Goal: Task Accomplishment & Management: Use online tool/utility

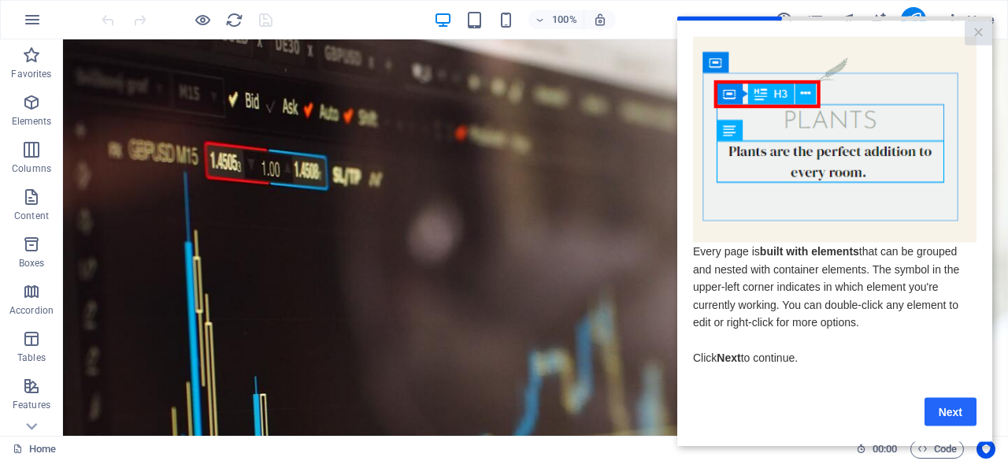
click at [959, 413] on link "Next" at bounding box center [950, 411] width 52 height 28
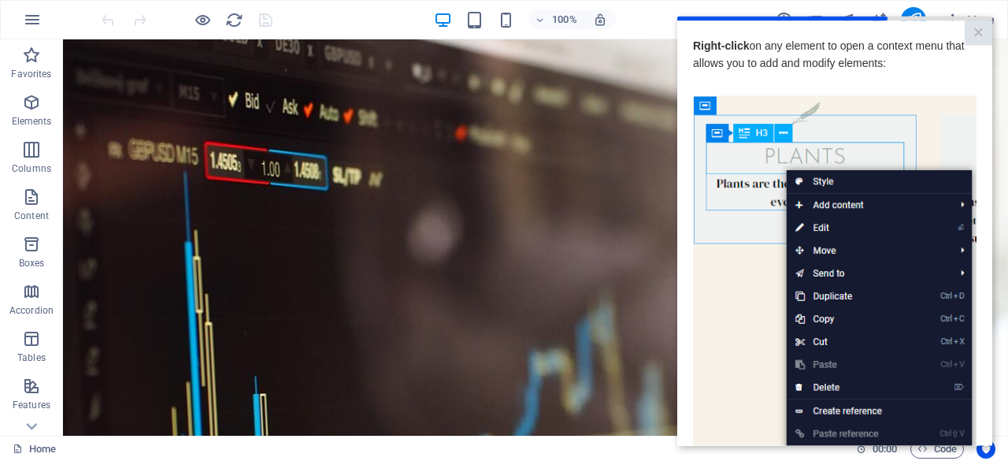
click at [748, 361] on img at bounding box center [834, 318] width 283 height 446
click at [750, 390] on img at bounding box center [834, 318] width 283 height 446
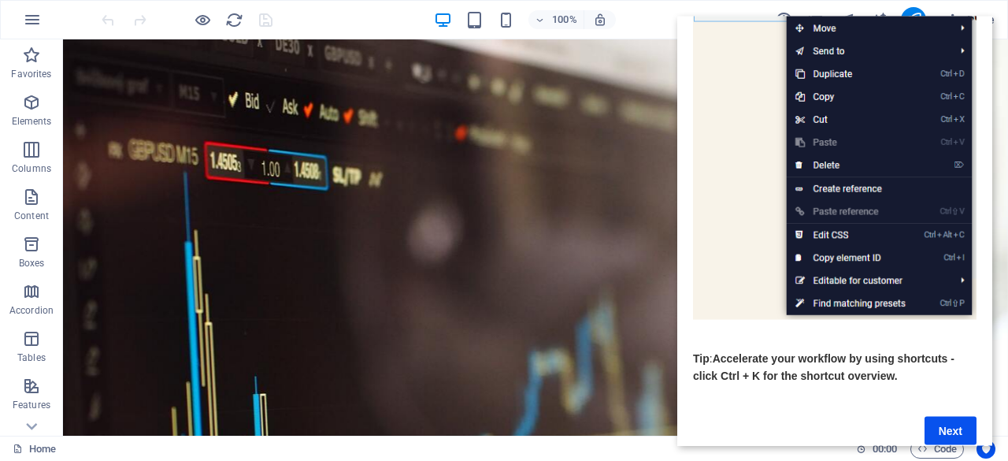
scroll to position [254, 0]
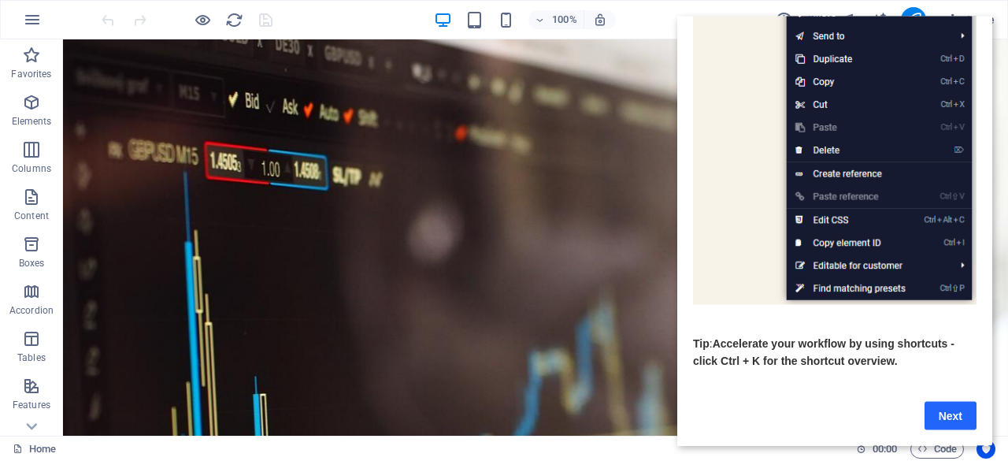
click at [937, 401] on link "Next" at bounding box center [950, 415] width 52 height 28
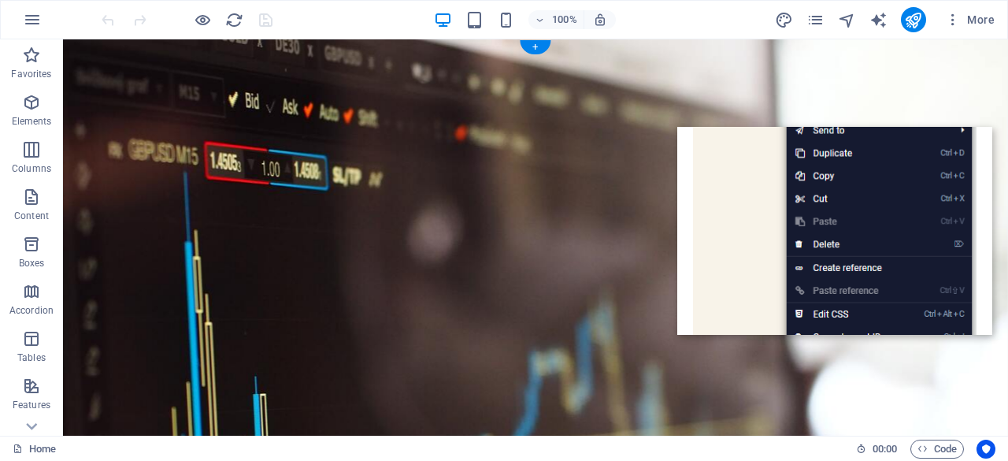
scroll to position [0, 0]
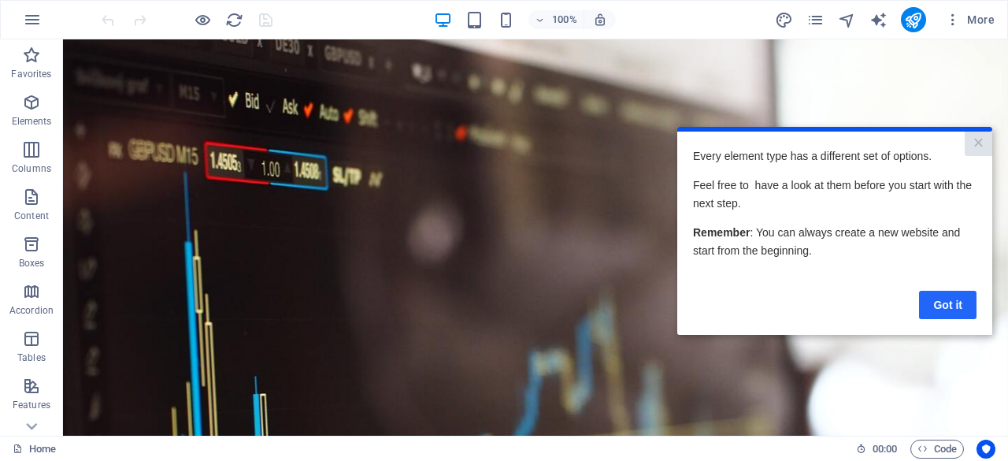
click at [929, 299] on link "Got it" at bounding box center [947, 304] width 57 height 28
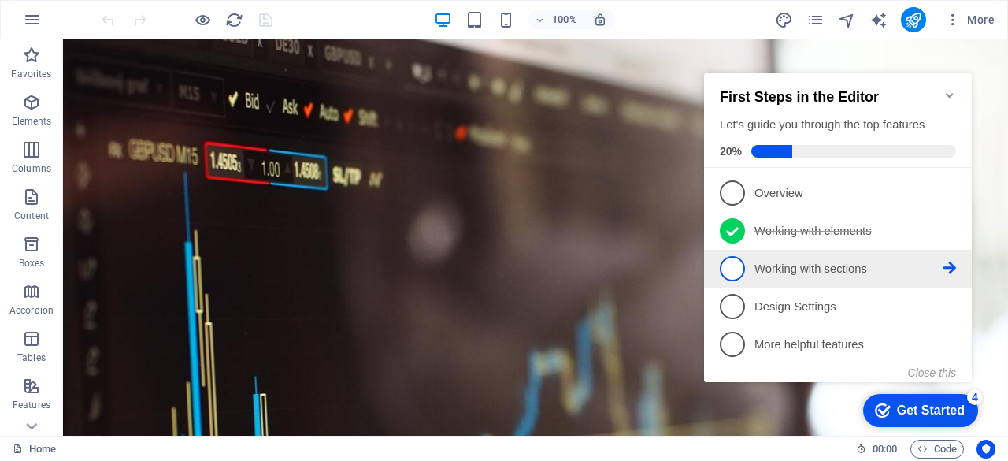
click at [734, 274] on span "3" at bounding box center [732, 268] width 25 height 25
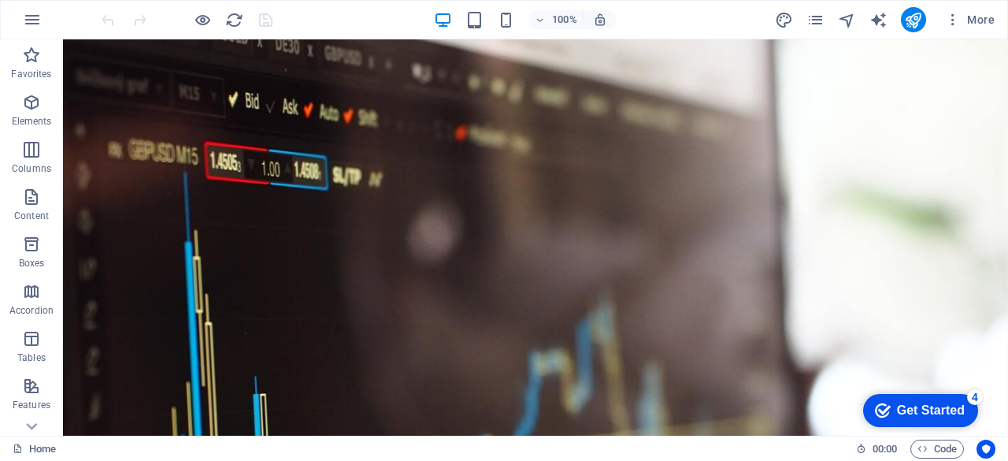
click at [902, 404] on div "Get Started" at bounding box center [931, 410] width 68 height 14
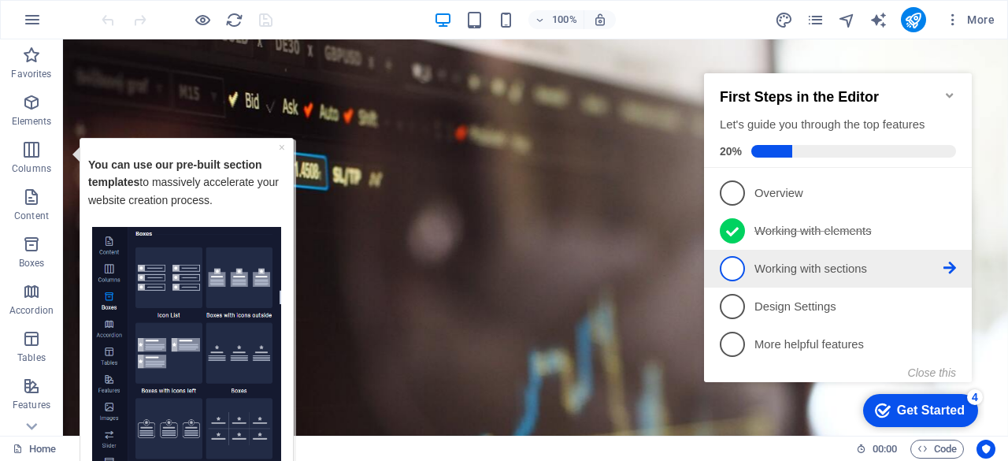
click at [857, 277] on link "3 Working with sections - incomplete" at bounding box center [838, 268] width 236 height 25
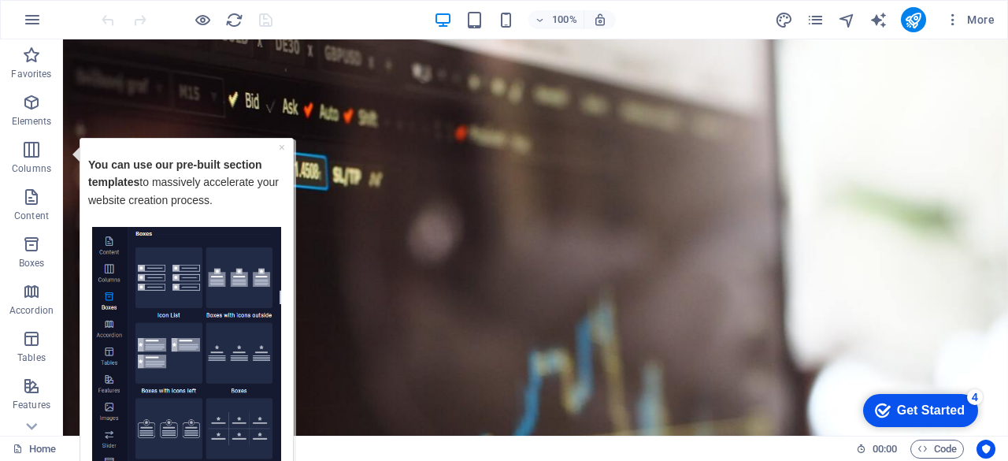
drag, startPoint x: 924, startPoint y: 411, endPoint x: 1076, endPoint y: 731, distance: 353.9
click at [924, 410] on div "Get Started" at bounding box center [931, 410] width 68 height 14
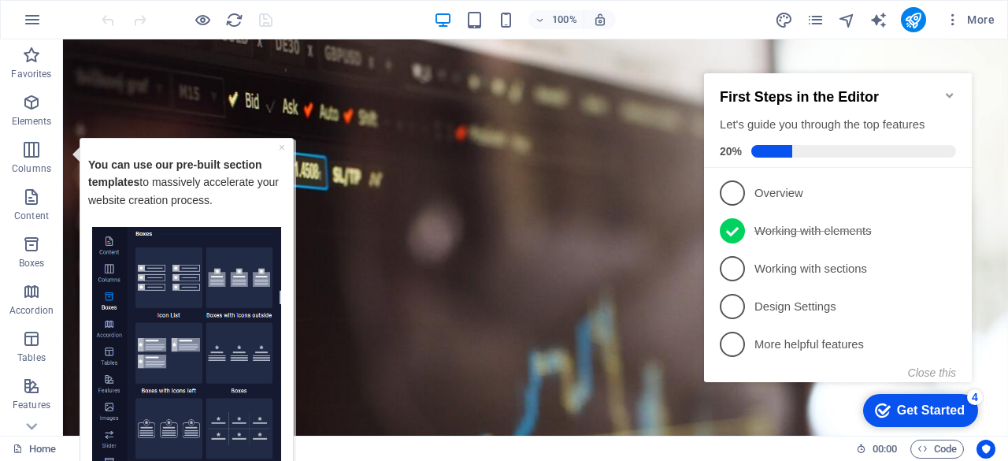
click at [923, 407] on div "Get Started" at bounding box center [931, 410] width 68 height 14
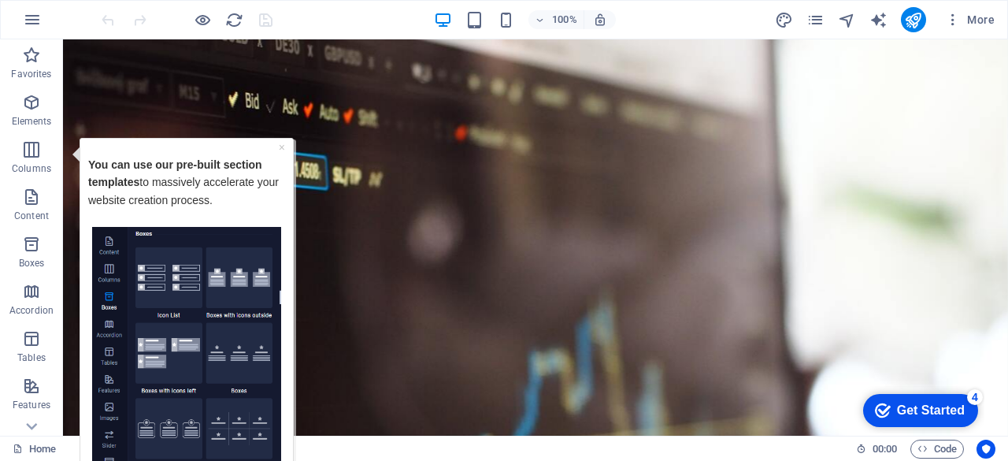
click at [964, 417] on div "Get Started" at bounding box center [931, 410] width 68 height 14
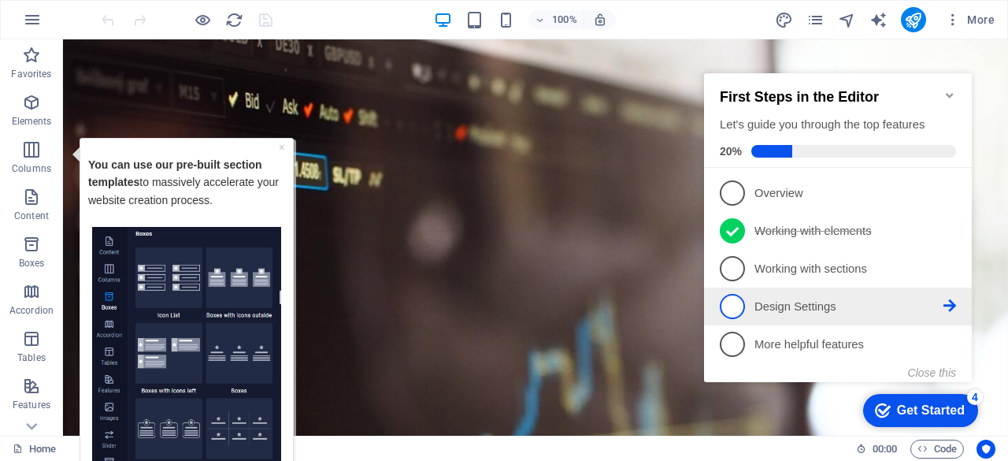
click at [827, 305] on p "Design Settings - incomplete" at bounding box center [848, 306] width 189 height 17
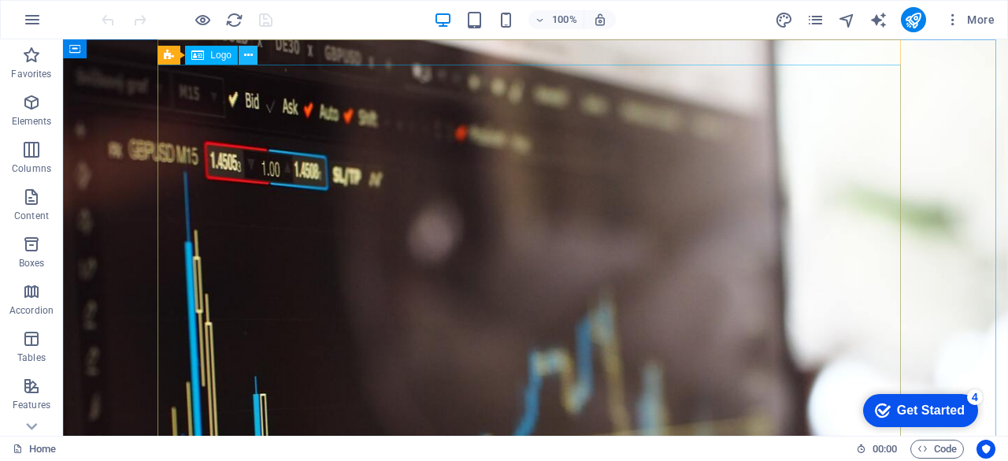
click at [244, 57] on icon at bounding box center [248, 55] width 9 height 17
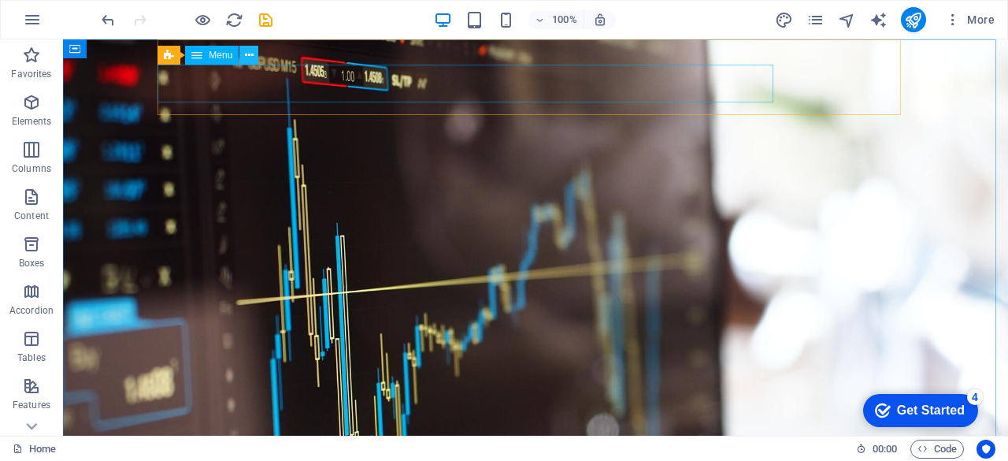
click at [248, 57] on icon at bounding box center [249, 55] width 9 height 17
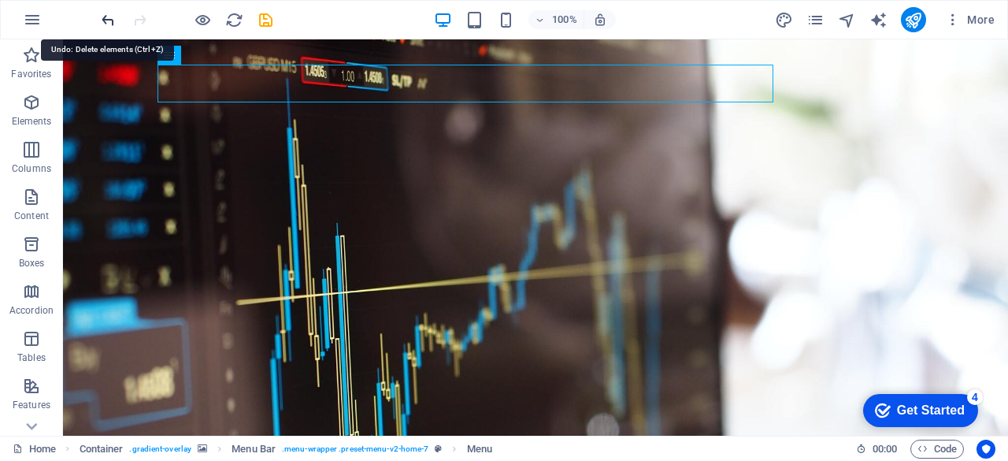
click at [106, 13] on icon "undo" at bounding box center [108, 20] width 18 height 18
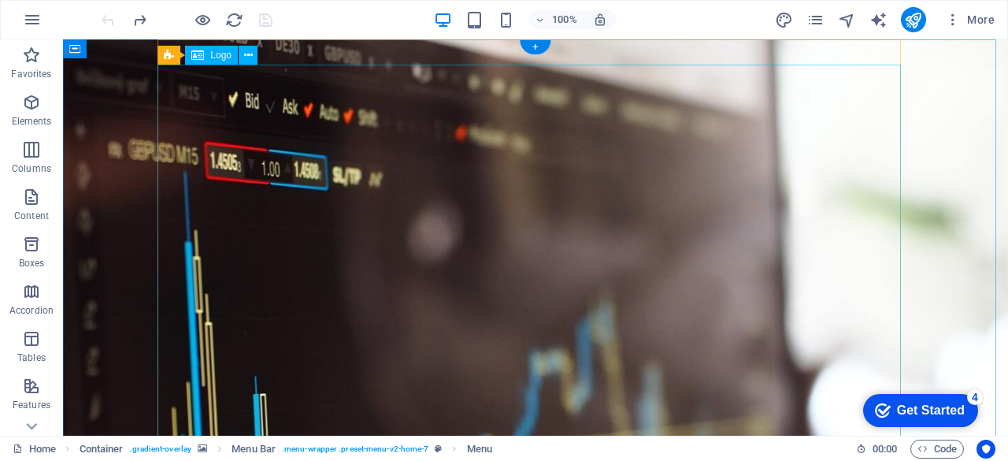
click at [203, 61] on icon at bounding box center [197, 55] width 13 height 19
click at [249, 61] on icon at bounding box center [248, 55] width 9 height 17
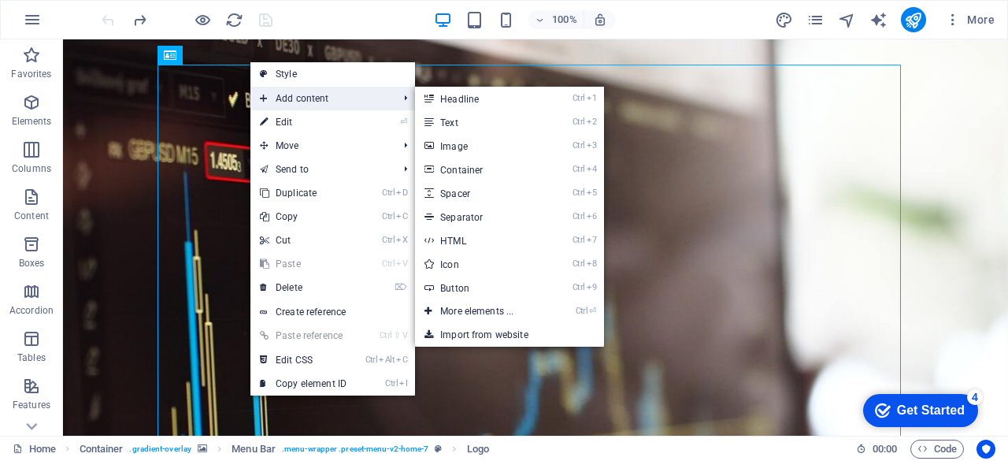
click at [265, 94] on icon at bounding box center [264, 99] width 8 height 24
drag, startPoint x: 453, startPoint y: 144, endPoint x: 132, endPoint y: 123, distance: 321.2
click at [453, 144] on link "Ctrl 3 Image" at bounding box center [480, 146] width 130 height 24
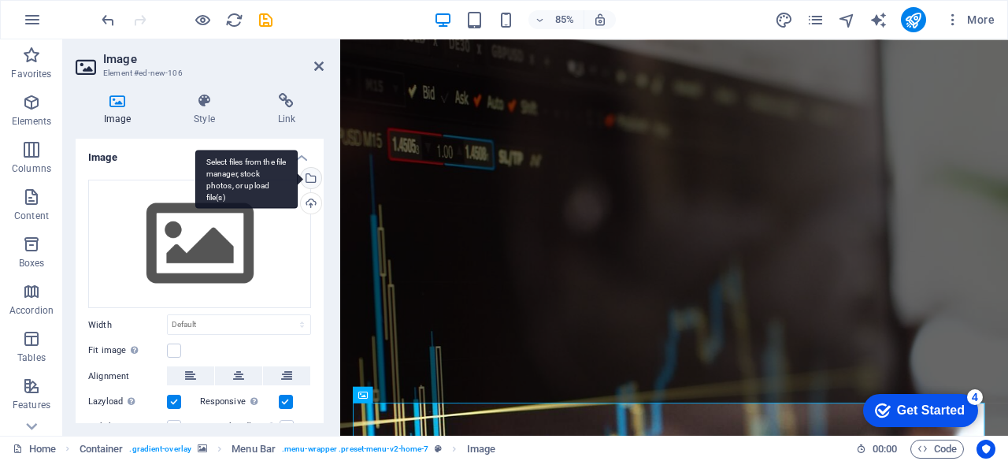
click at [307, 176] on div "Select files from the file manager, stock photos, or upload file(s)" at bounding box center [310, 180] width 24 height 24
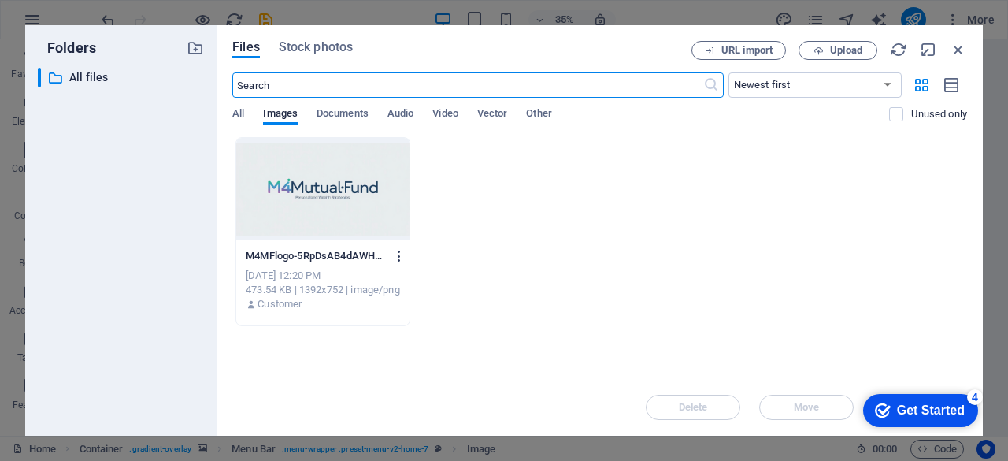
click at [400, 255] on icon "button" at bounding box center [399, 256] width 15 height 14
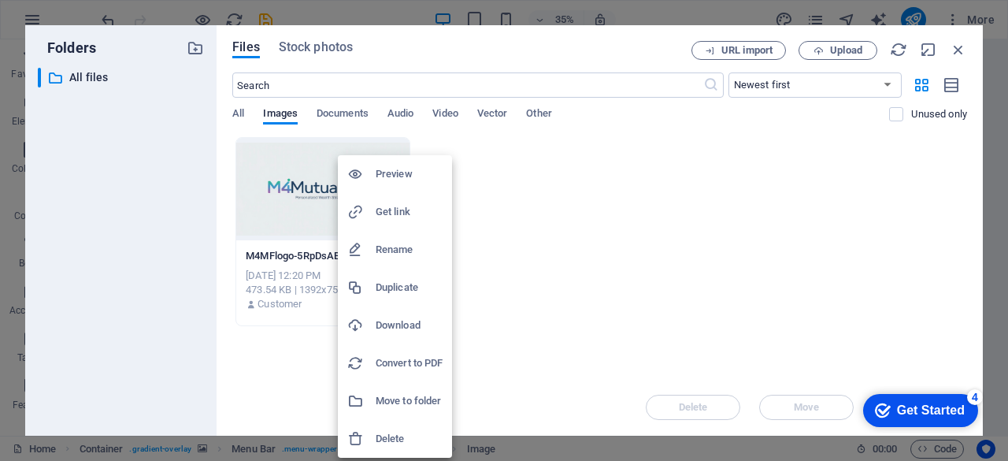
click at [383, 431] on h6 "Delete" at bounding box center [409, 438] width 67 height 19
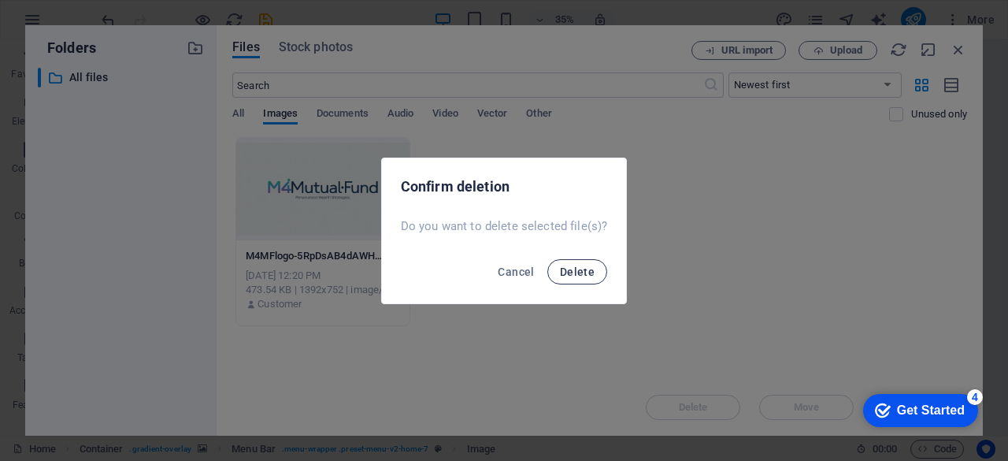
click at [565, 270] on span "Delete" at bounding box center [577, 271] width 35 height 13
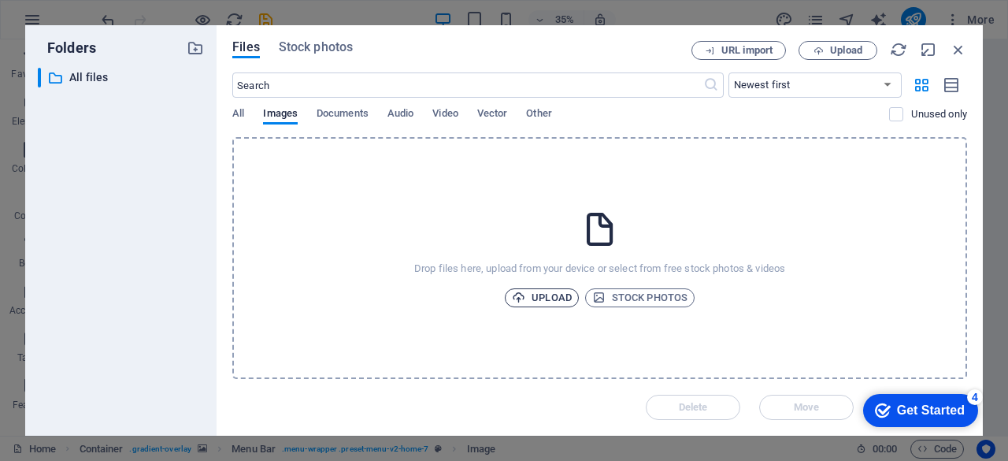
click at [538, 297] on span "Upload" at bounding box center [542, 297] width 60 height 19
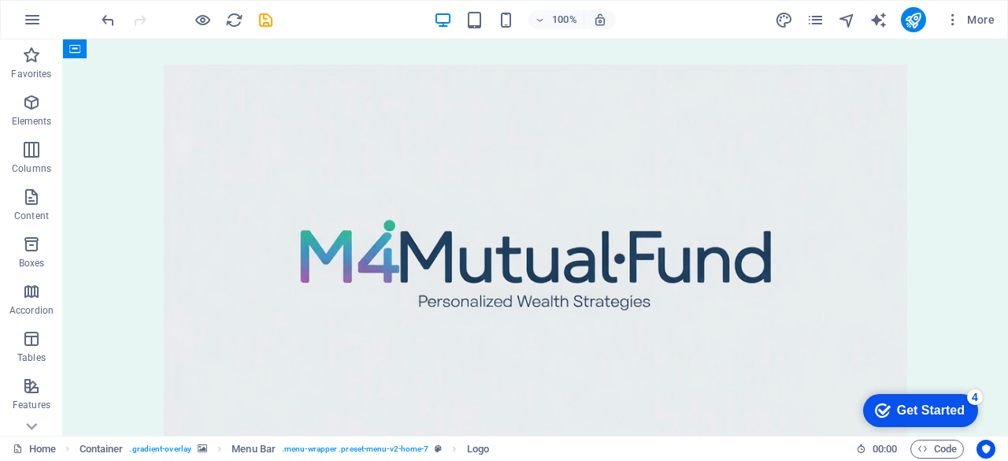
scroll to position [4907, 0]
click at [85, 87] on div "Menu Home About Services Pricing FAQ Learn More" at bounding box center [535, 349] width 945 height 621
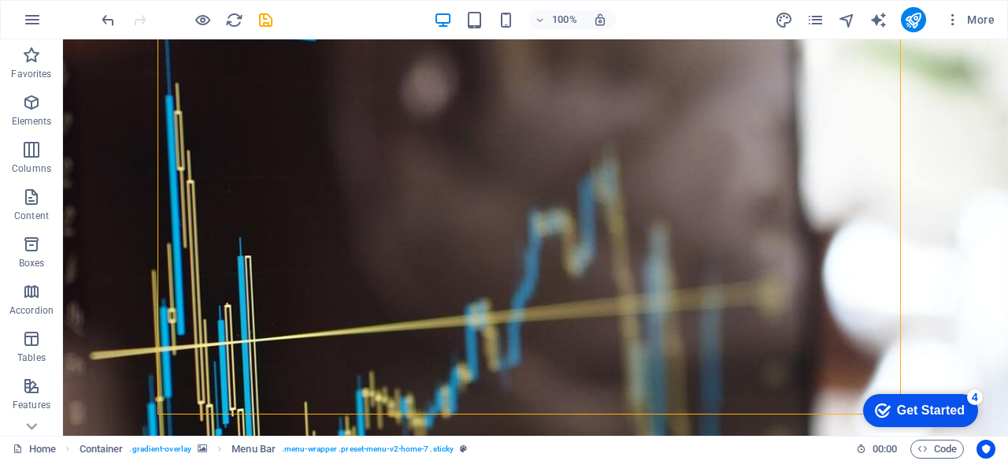
scroll to position [148, 0]
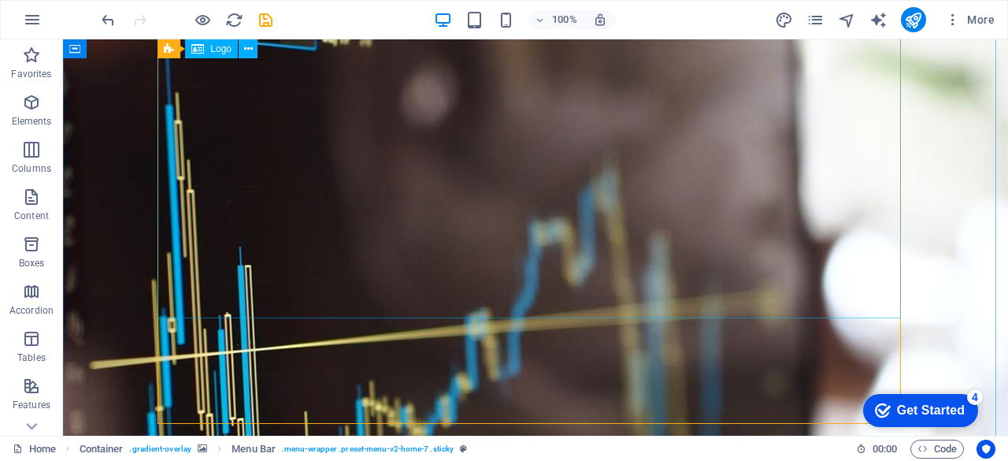
click at [244, 51] on icon at bounding box center [248, 49] width 9 height 17
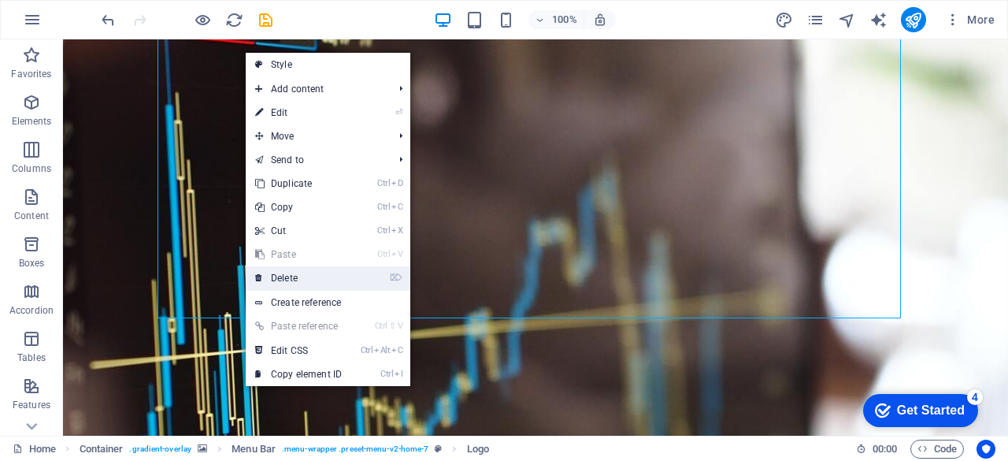
click at [329, 272] on link "⌦ Delete" at bounding box center [299, 278] width 106 height 24
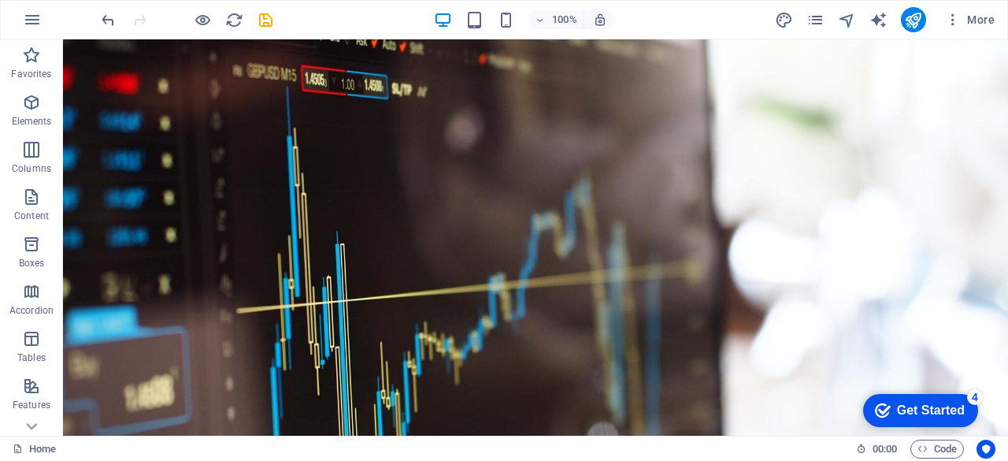
scroll to position [0, 0]
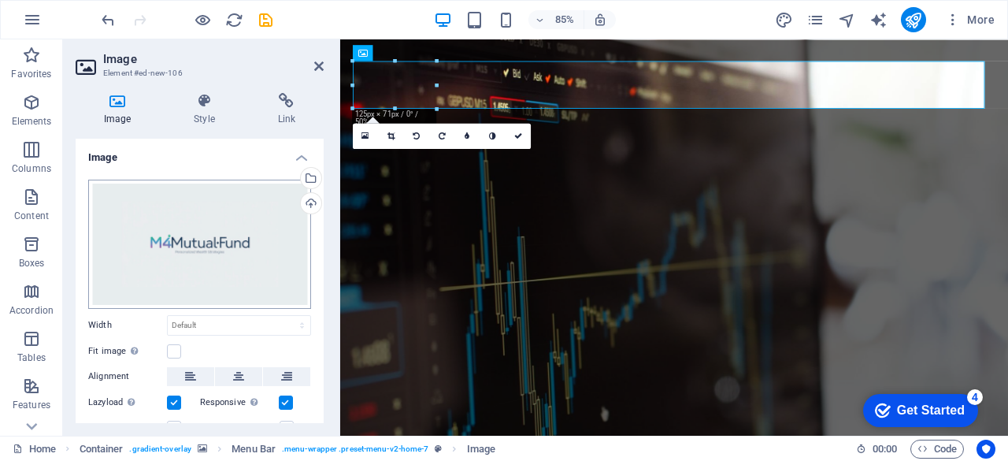
scroll to position [87, 0]
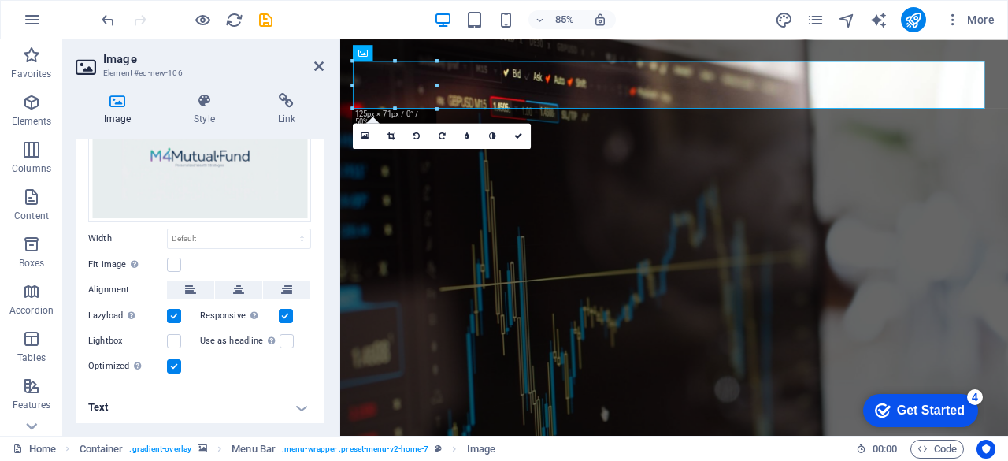
click at [298, 402] on h4 "Text" at bounding box center [200, 407] width 248 height 38
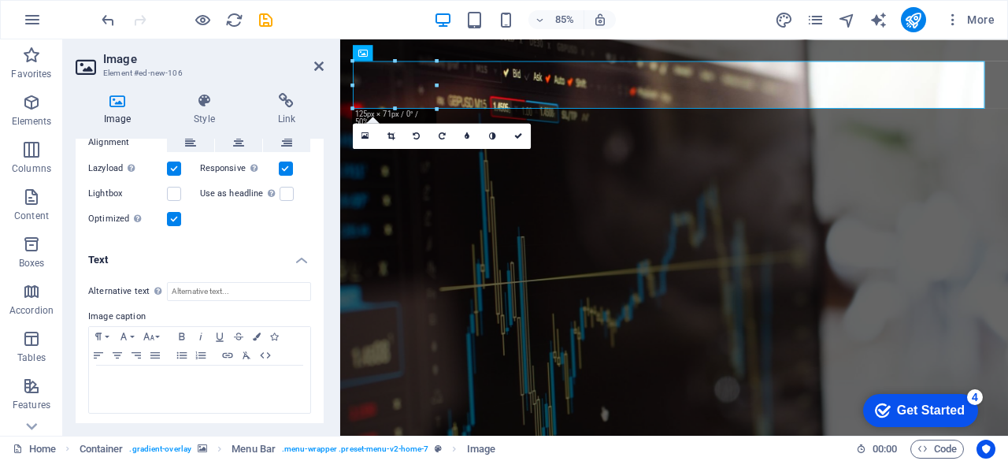
scroll to position [0, 0]
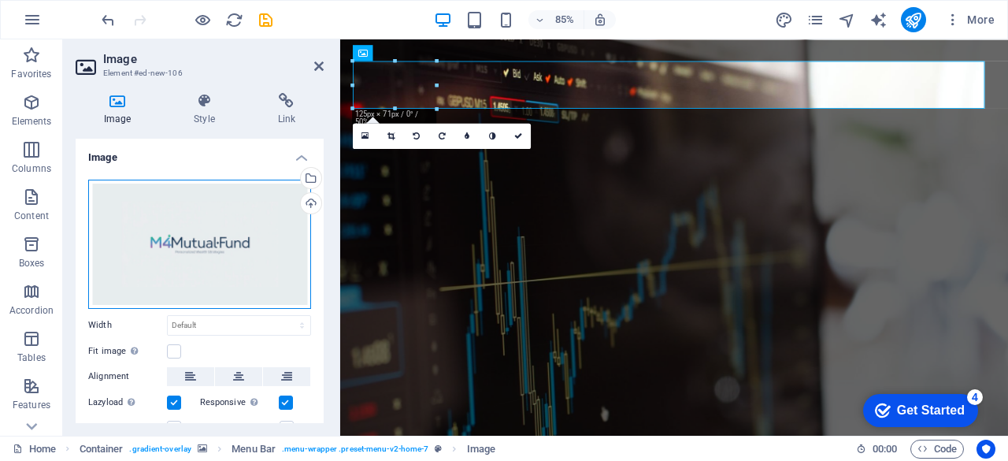
drag, startPoint x: 233, startPoint y: 256, endPoint x: 205, endPoint y: 260, distance: 28.6
click at [205, 260] on div "Drag files here, click to choose files or select files from Files or our free s…" at bounding box center [199, 244] width 223 height 129
click at [205, 260] on body "[DOMAIN_NAME] Home Favorites Elements Columns Content Boxes Accordion Tables Fe…" at bounding box center [504, 230] width 1008 height 461
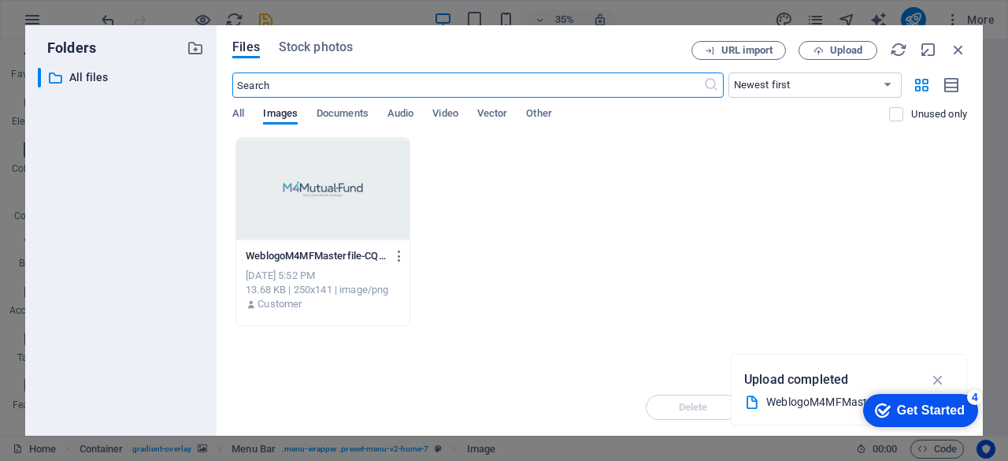
click at [942, 378] on icon "button" at bounding box center [938, 379] width 18 height 17
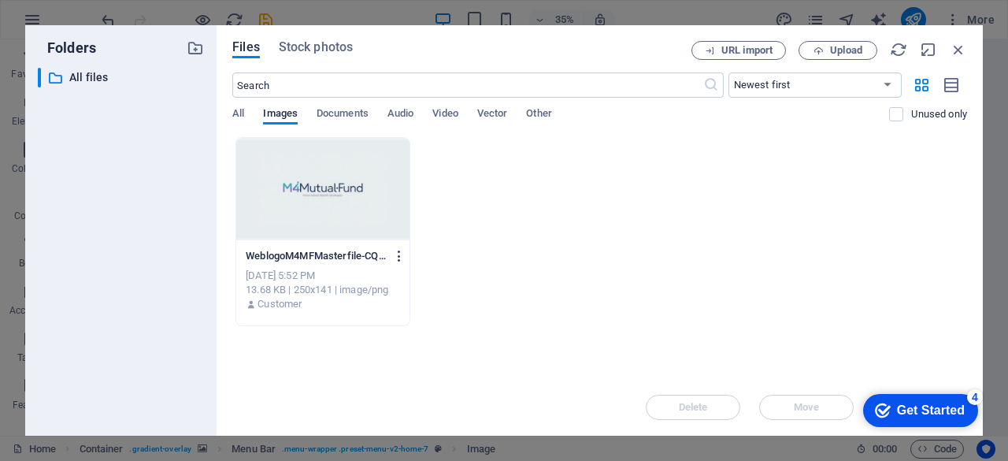
click at [399, 258] on icon "button" at bounding box center [399, 256] width 15 height 14
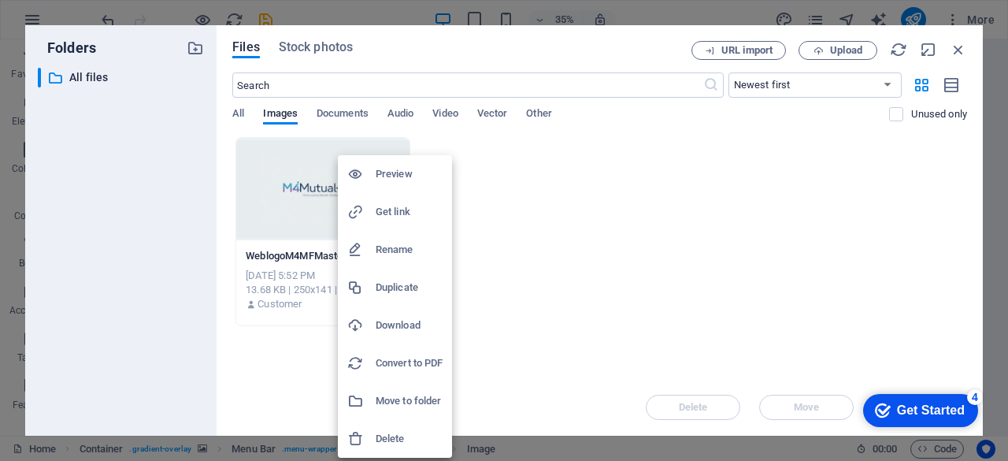
click at [406, 433] on h6 "Delete" at bounding box center [409, 438] width 67 height 19
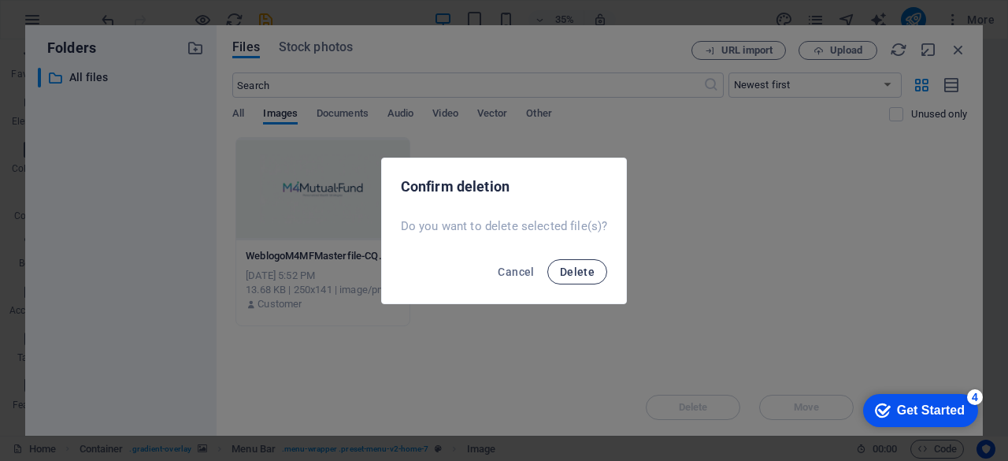
click at [585, 272] on span "Delete" at bounding box center [577, 271] width 35 height 13
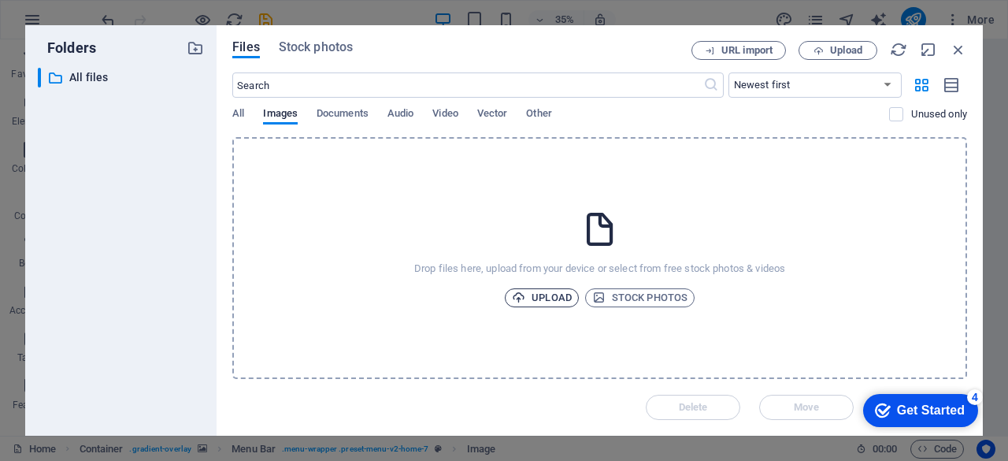
click at [523, 289] on span "Upload" at bounding box center [542, 297] width 60 height 19
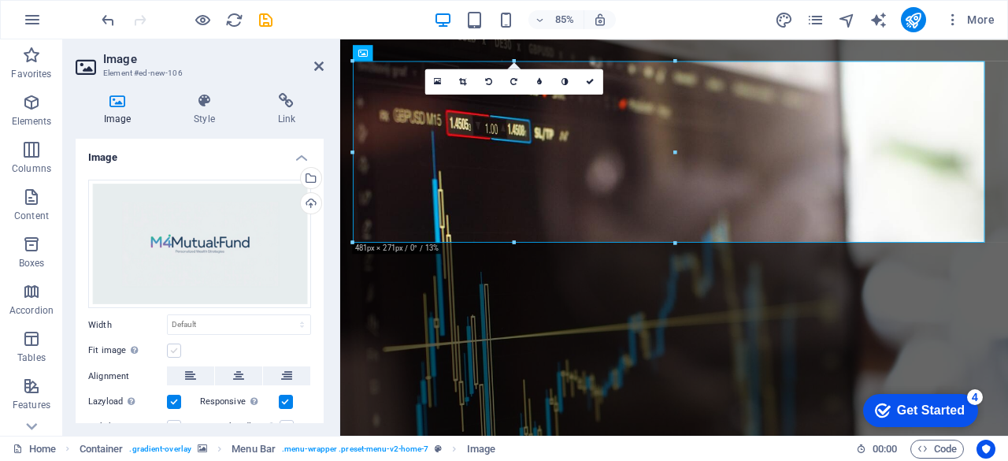
click at [178, 350] on label at bounding box center [174, 350] width 14 height 14
click at [0, 0] on input "Fit image Automatically fit image to a fixed width and height" at bounding box center [0, 0] width 0 height 0
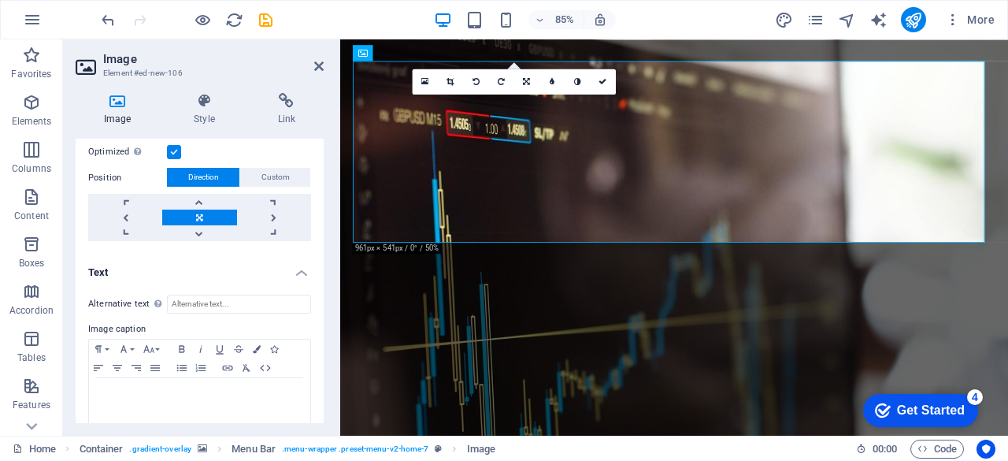
scroll to position [323, 0]
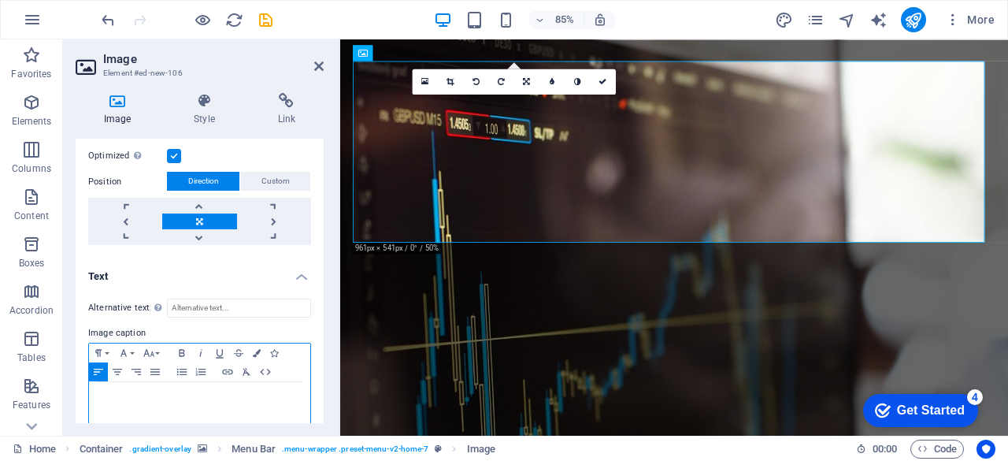
click at [192, 397] on p at bounding box center [199, 397] width 205 height 14
click at [216, 396] on p at bounding box center [199, 397] width 205 height 14
click at [214, 396] on p at bounding box center [199, 397] width 205 height 14
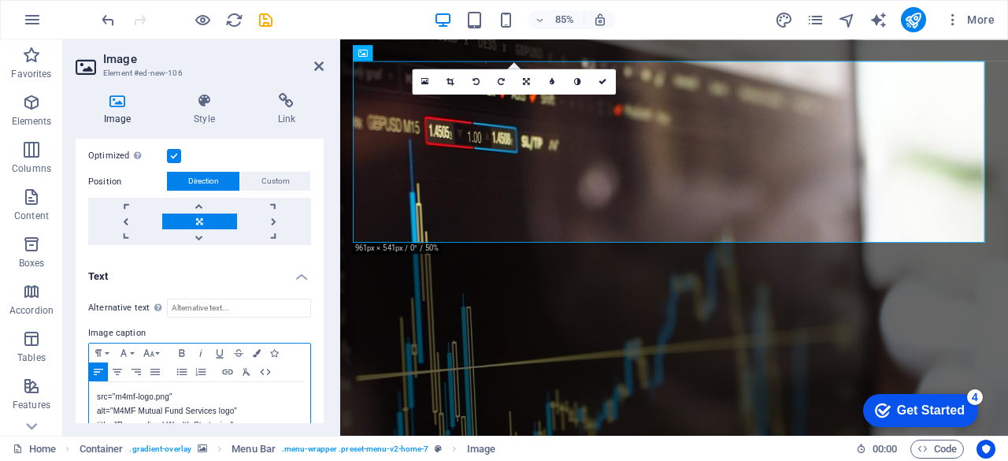
scroll to position [508, 0]
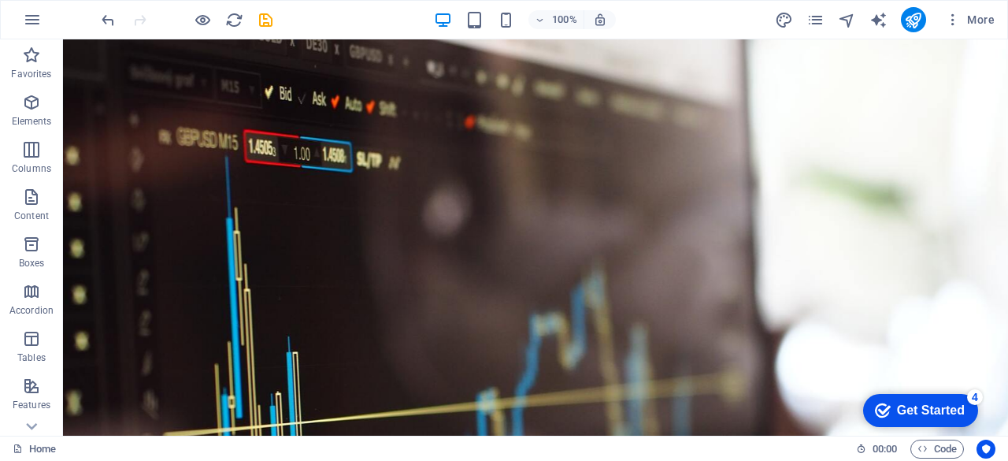
scroll to position [2677, 0]
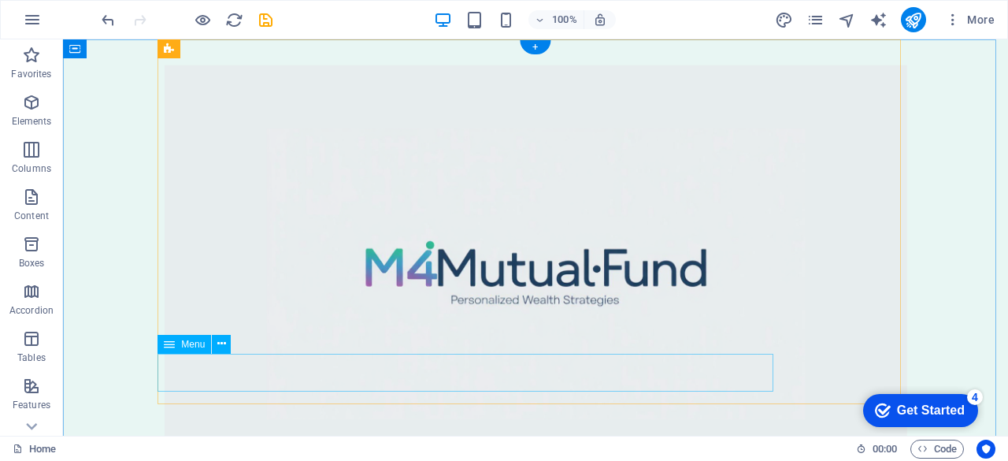
scroll to position [0, 0]
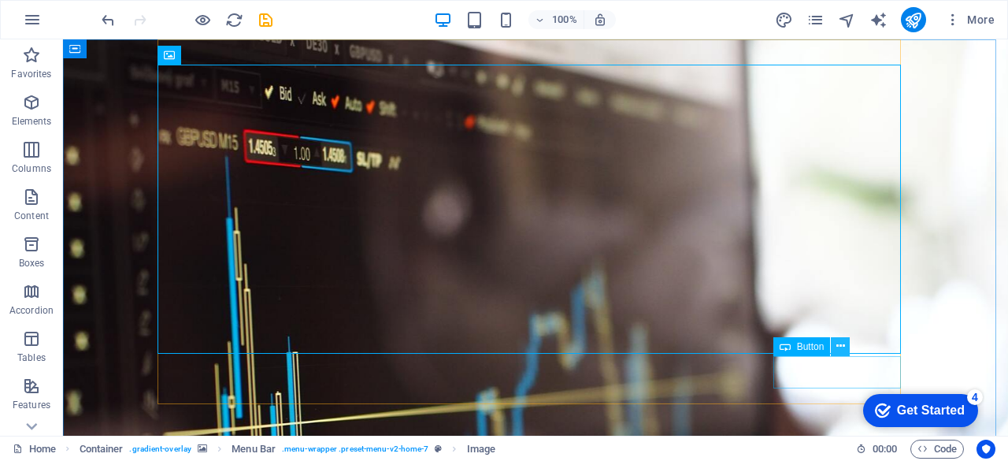
click at [835, 346] on button at bounding box center [840, 346] width 19 height 19
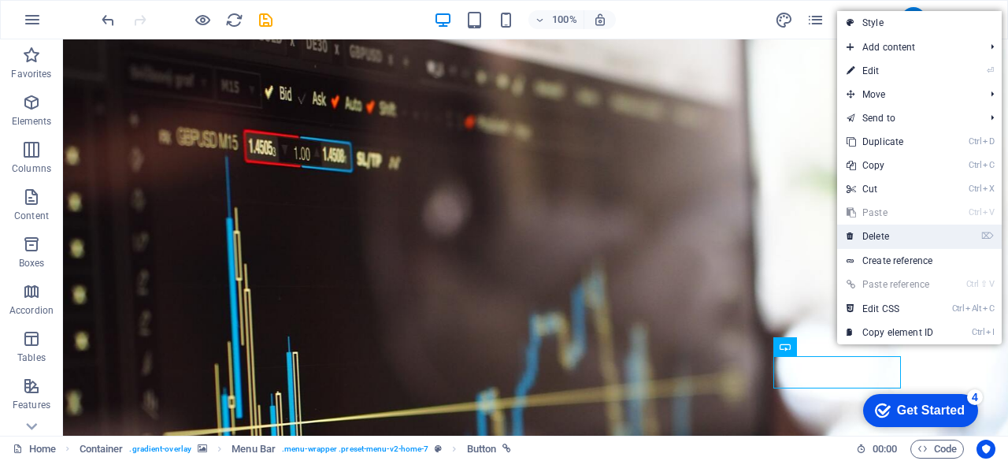
drag, startPoint x: 873, startPoint y: 239, endPoint x: 810, endPoint y: 198, distance: 74.7
click at [873, 238] on link "⌦ Delete" at bounding box center [890, 236] width 106 height 24
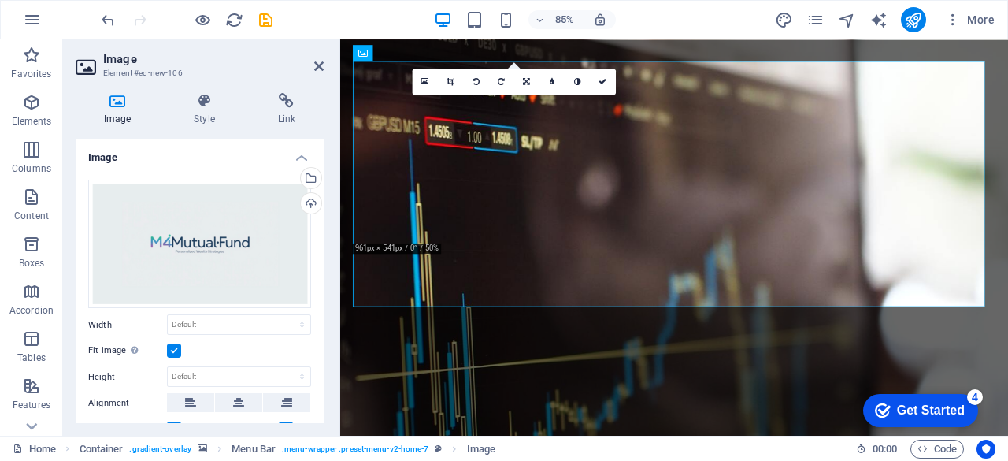
scroll to position [365, 0]
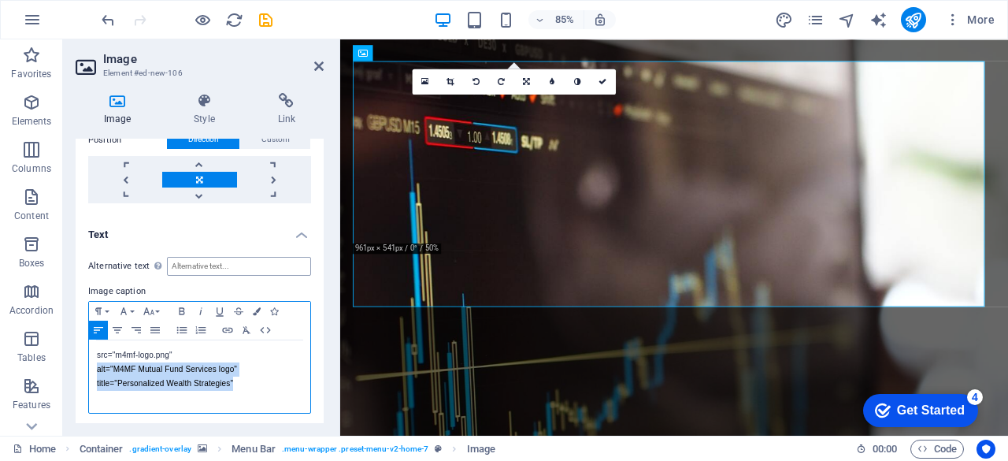
drag, startPoint x: 248, startPoint y: 380, endPoint x: 255, endPoint y: 265, distance: 115.2
click at [255, 265] on div "Alternative text The alternative text is used by devices that cannot display im…" at bounding box center [200, 335] width 248 height 183
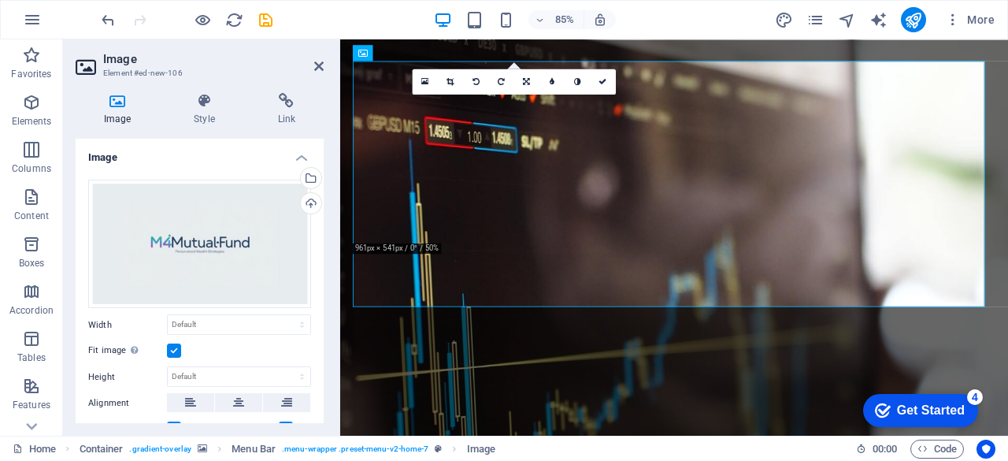
drag, startPoint x: 320, startPoint y: 179, endPoint x: 328, endPoint y: 207, distance: 29.4
click at [328, 207] on div "Image Style Link Image Drag files here, click to choose files or select files f…" at bounding box center [199, 257] width 273 height 355
click at [238, 395] on icon at bounding box center [238, 402] width 11 height 19
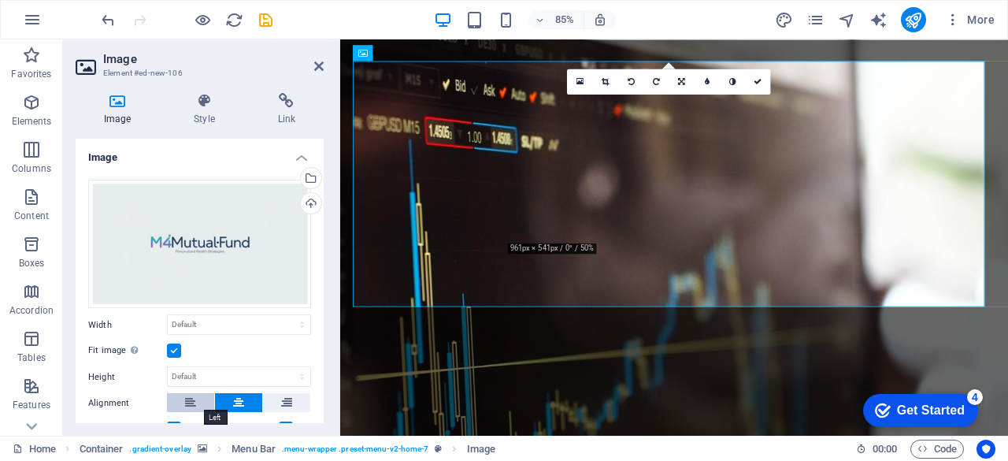
click at [198, 393] on button at bounding box center [190, 402] width 47 height 19
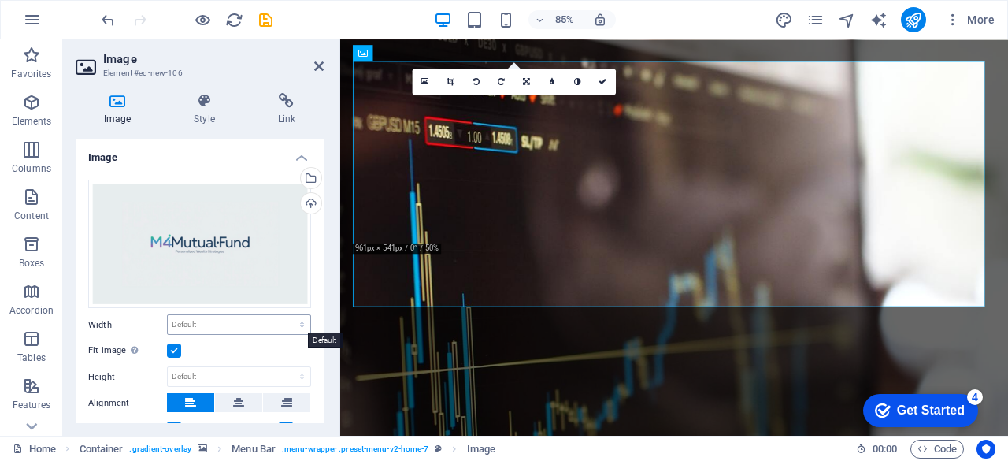
scroll to position [365, 0]
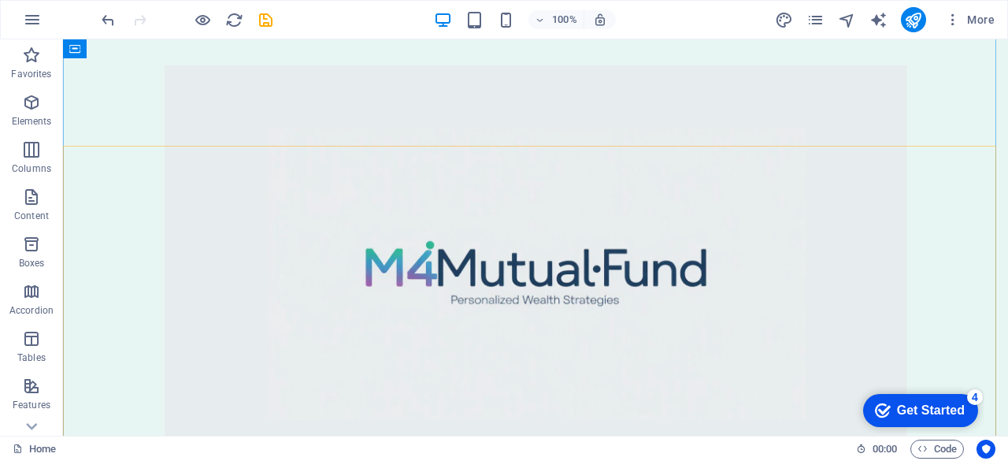
scroll to position [0, 0]
